Goal: Task Accomplishment & Management: Use online tool/utility

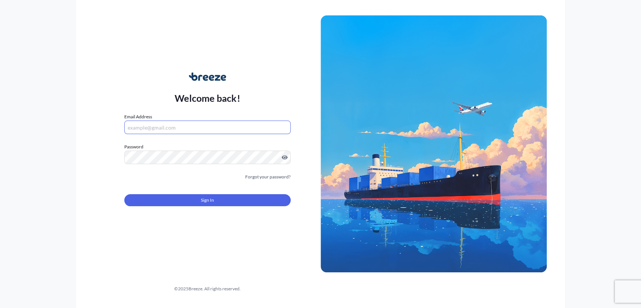
click at [169, 126] on input "Email Address" at bounding box center [207, 127] width 166 height 14
drag, startPoint x: 141, startPoint y: 127, endPoint x: 149, endPoint y: 133, distance: 10.2
click at [141, 127] on input "Email Address" at bounding box center [207, 127] width 166 height 14
paste input "[EMAIL_ADDRESS][DOMAIN_NAME]"
type input "[EMAIL_ADDRESS][DOMAIN_NAME]"
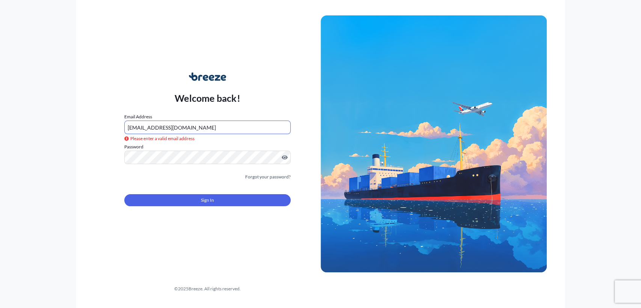
drag, startPoint x: 173, startPoint y: 144, endPoint x: 172, endPoint y: 149, distance: 4.6
click at [173, 145] on label "Password" at bounding box center [207, 147] width 166 height 8
click at [135, 166] on span "Password is required" at bounding box center [147, 169] width 47 height 8
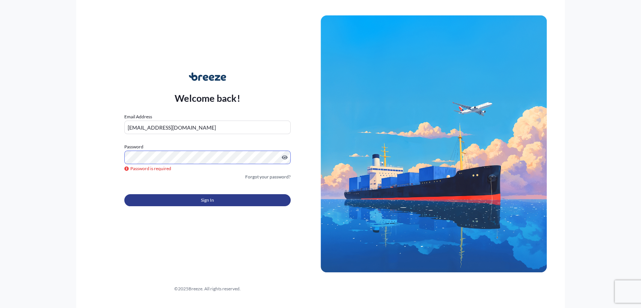
click at [179, 202] on button "Sign In" at bounding box center [207, 200] width 166 height 12
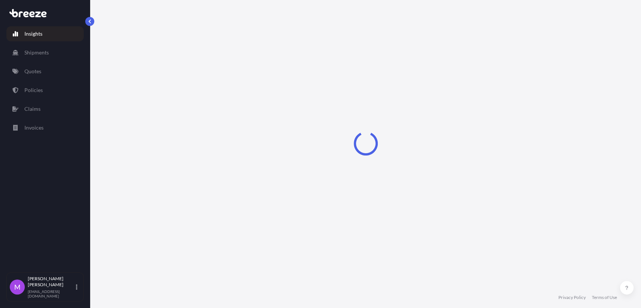
select select "2025"
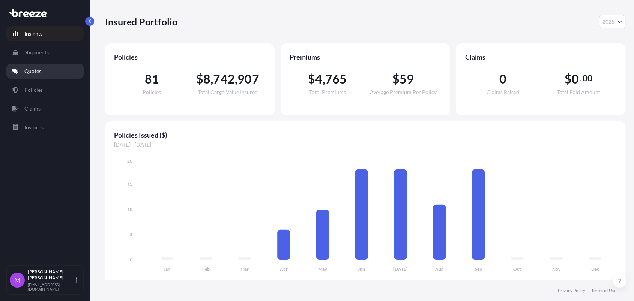
click at [44, 71] on link "Quotes" at bounding box center [44, 71] width 77 height 15
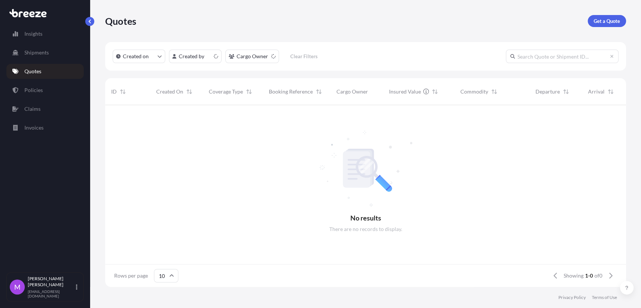
scroll to position [6, 7]
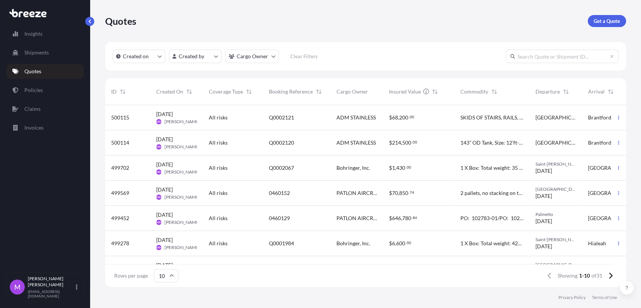
click at [432, 175] on div "$ 1 , 430 . 00" at bounding box center [418, 167] width 71 height 25
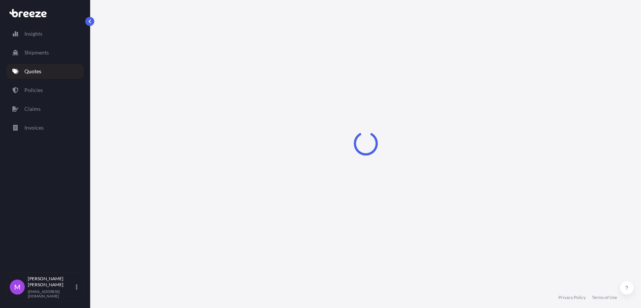
select select "Road"
select select "1"
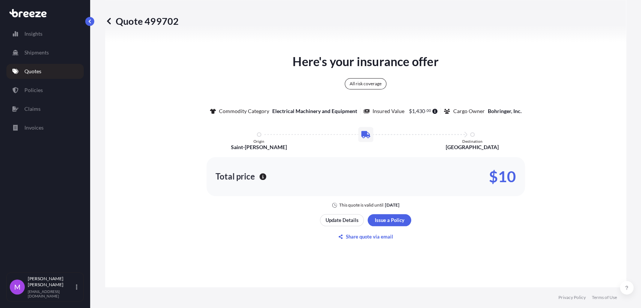
scroll to position [402, 0]
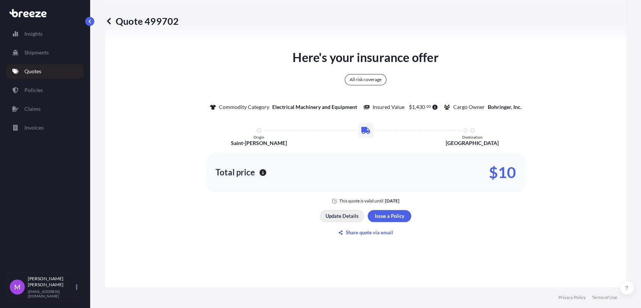
click at [339, 222] on button "Update Details" at bounding box center [342, 216] width 44 height 12
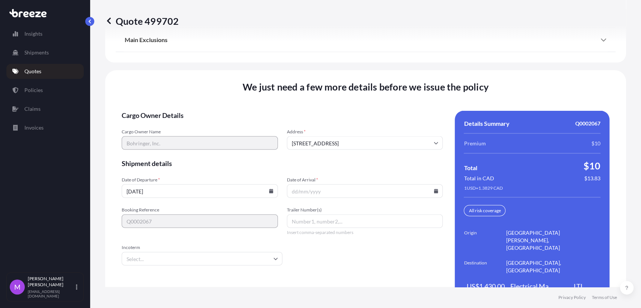
scroll to position [1006, 0]
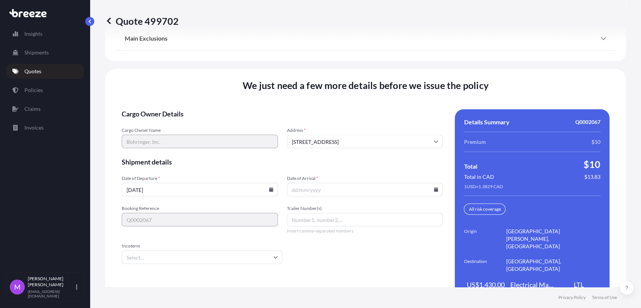
click at [269, 187] on icon at bounding box center [271, 189] width 4 height 5
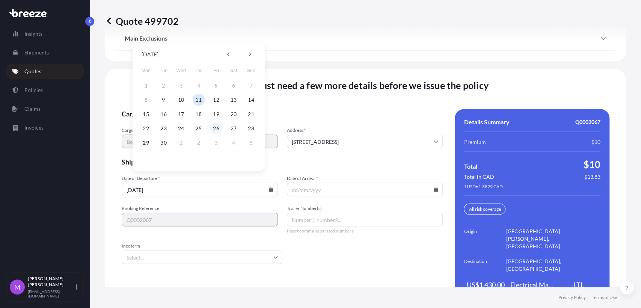
click at [217, 130] on button "26" at bounding box center [216, 128] width 12 height 12
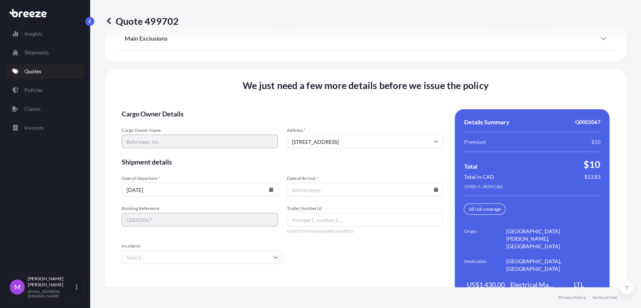
type input "26/09/2025"
click at [434, 187] on icon at bounding box center [436, 189] width 4 height 5
click at [382, 142] on button "3" at bounding box center [379, 143] width 12 height 12
type input "03/10/2025"
click at [308, 256] on form "Cargo Owner Details Cargo Owner Name Bohringer, Inc. Address * 121 Main St suit…" at bounding box center [282, 206] width 321 height 195
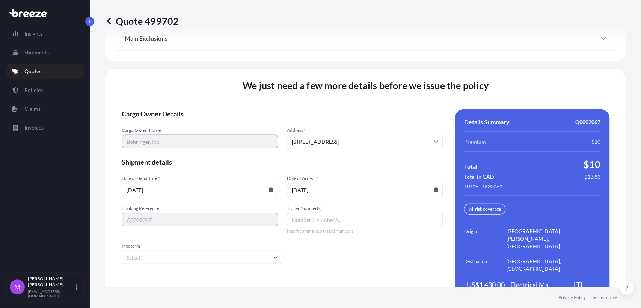
click at [205, 254] on input "Incoterm" at bounding box center [202, 257] width 161 height 14
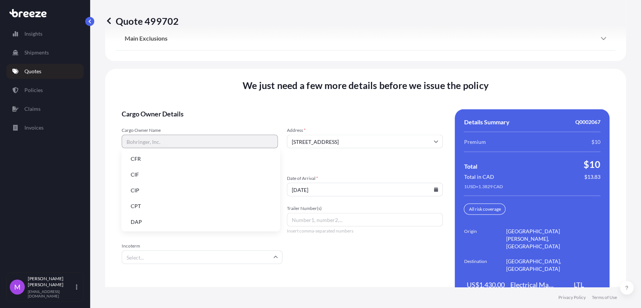
click at [145, 176] on li "CIF" at bounding box center [201, 174] width 152 height 14
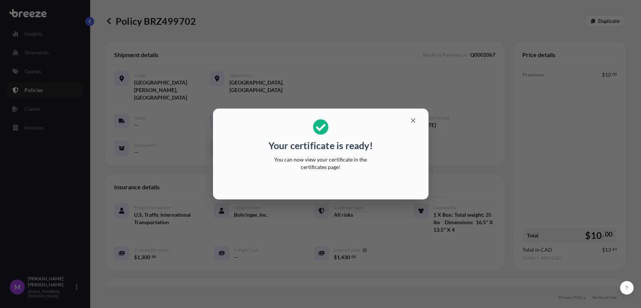
click at [181, 167] on div "Your certificate is ready! You can now view your certificate in the certificate…" at bounding box center [320, 154] width 641 height 308
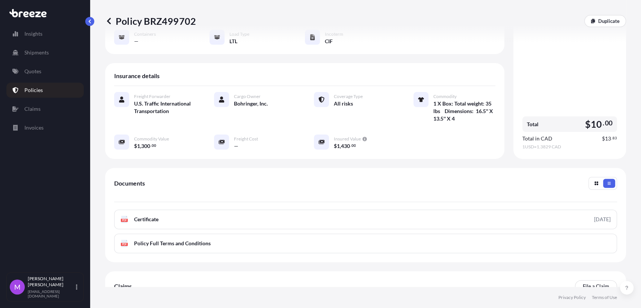
scroll to position [151, 0]
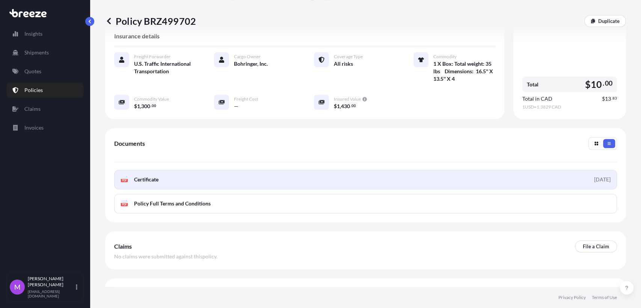
click at [168, 170] on link "PDF Certificate 2025-09-29" at bounding box center [365, 180] width 503 height 20
click at [289, 170] on link "PDF Certificate 2025-09-29" at bounding box center [365, 180] width 503 height 20
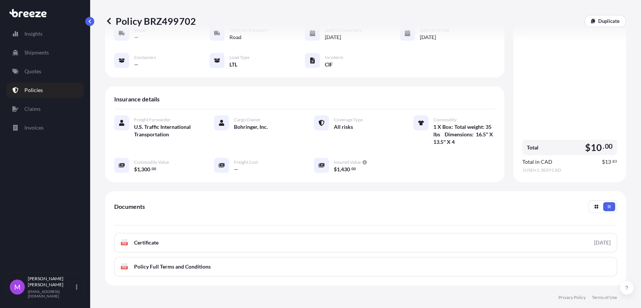
scroll to position [0, 0]
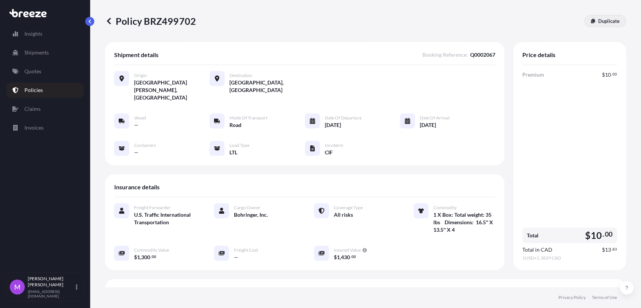
click at [613, 22] on p "Duplicate" at bounding box center [608, 21] width 21 height 8
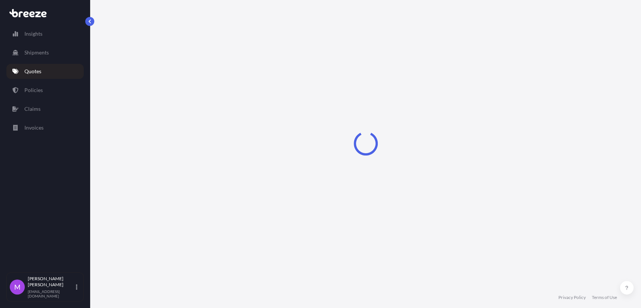
scroll to position [12, 0]
select select "Road"
select select "1"
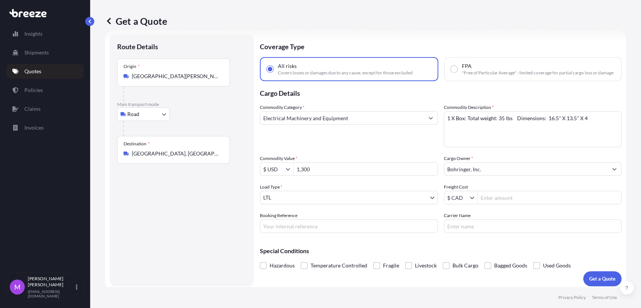
click at [212, 233] on div "Route Details Place of loading Road Road Rail Origin * Saint-Gabriel, QC J0K 2N…" at bounding box center [181, 160] width 129 height 236
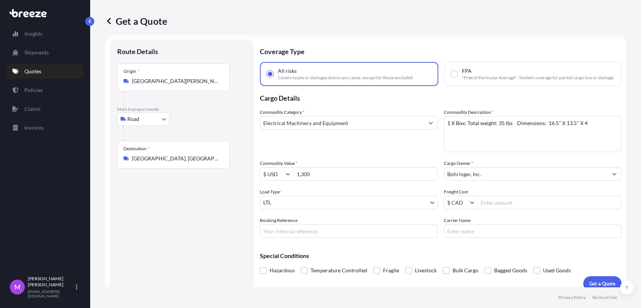
scroll to position [0, 0]
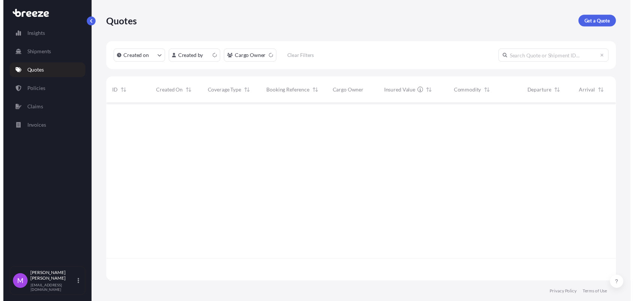
scroll to position [179, 514]
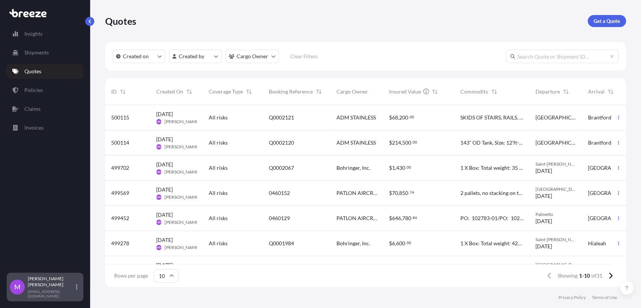
click at [19, 288] on span "M" at bounding box center [17, 287] width 6 height 8
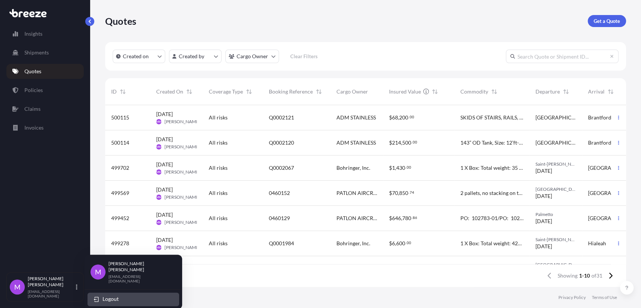
click at [129, 295] on button "Logout" at bounding box center [133, 299] width 92 height 14
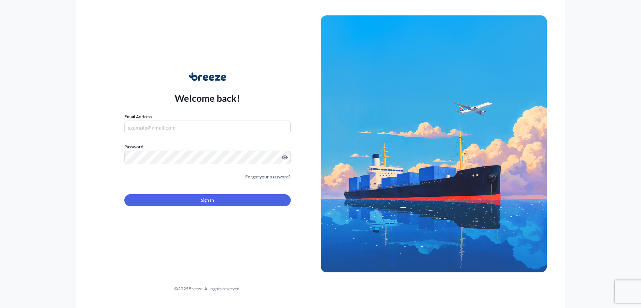
type input "[EMAIL_ADDRESS][DOMAIN_NAME]"
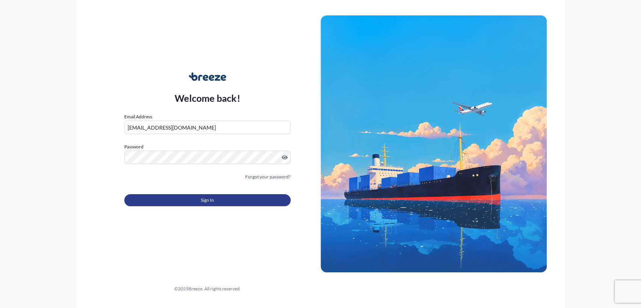
click at [211, 198] on span "Sign In" at bounding box center [207, 200] width 13 height 8
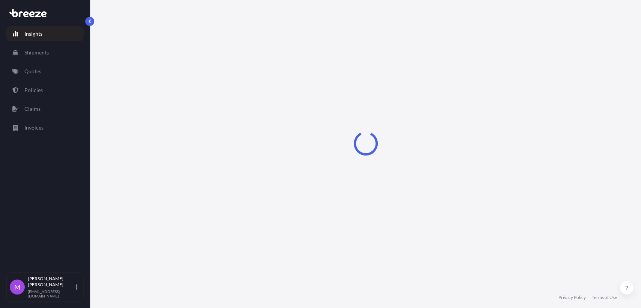
select select "2025"
